Goal: Task Accomplishment & Management: Use online tool/utility

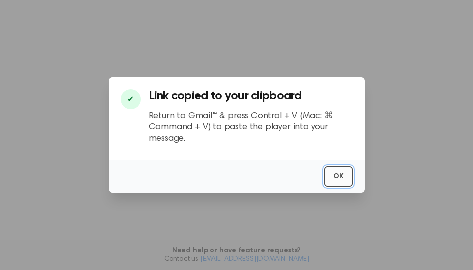
click at [345, 180] on button "OK" at bounding box center [339, 176] width 29 height 21
